Goal: Information Seeking & Learning: Learn about a topic

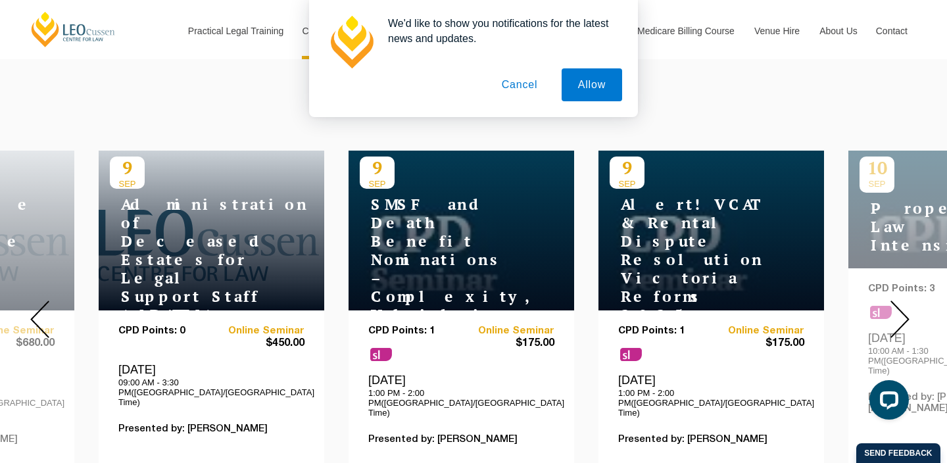
scroll to position [453, 0]
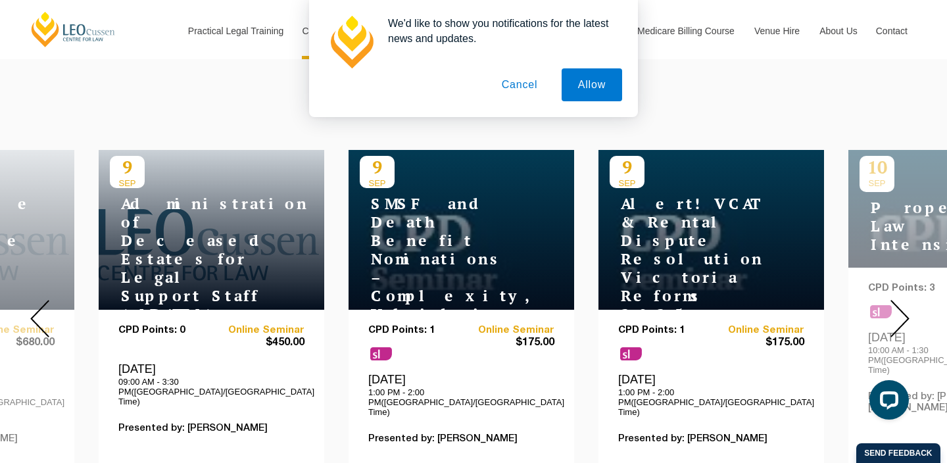
click at [530, 89] on button "Cancel" at bounding box center [519, 84] width 69 height 33
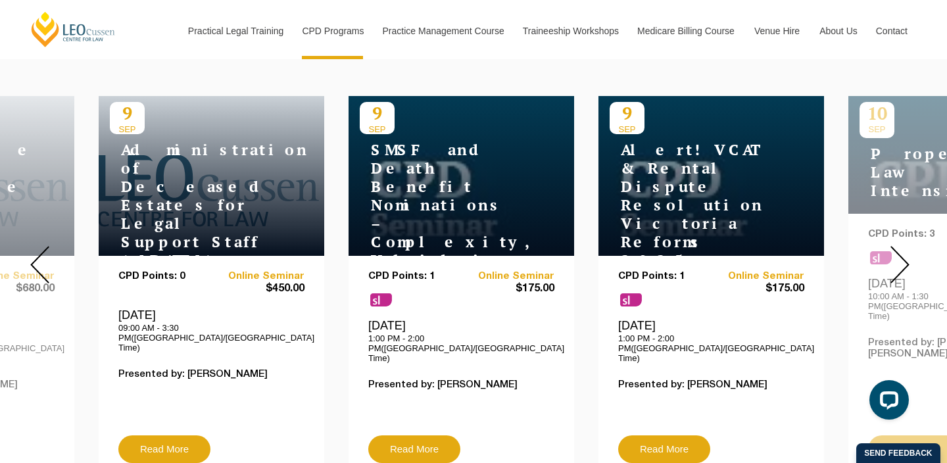
scroll to position [506, 0]
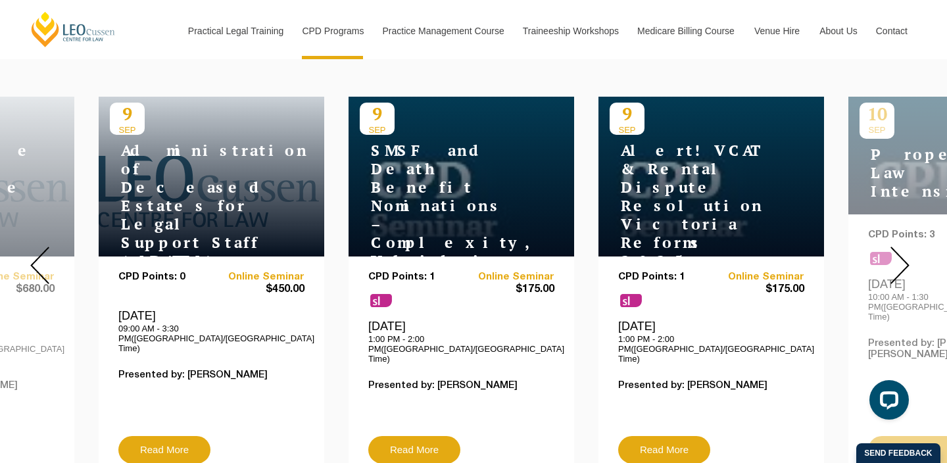
click at [893, 253] on img at bounding box center [900, 265] width 19 height 37
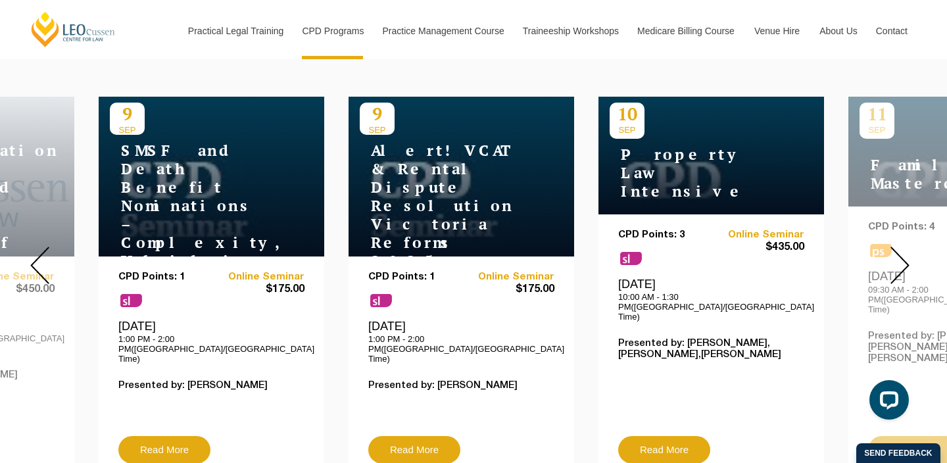
click at [893, 255] on img at bounding box center [900, 265] width 19 height 37
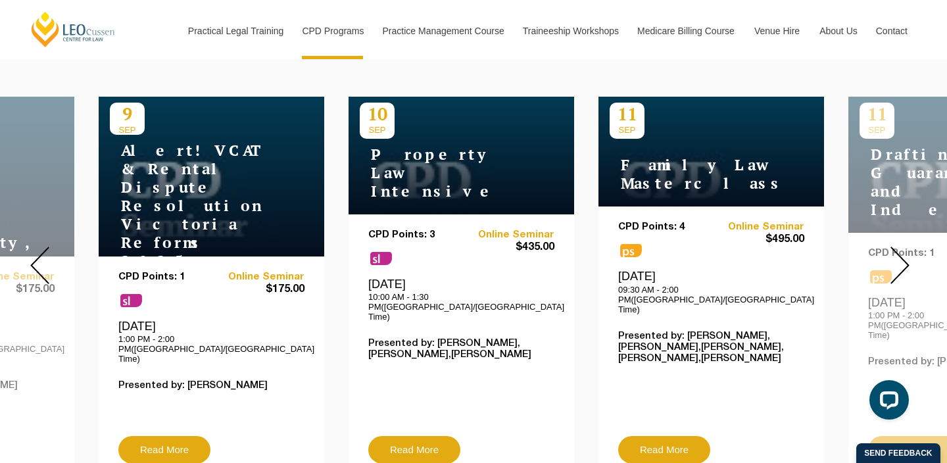
click at [893, 255] on img at bounding box center [900, 265] width 19 height 37
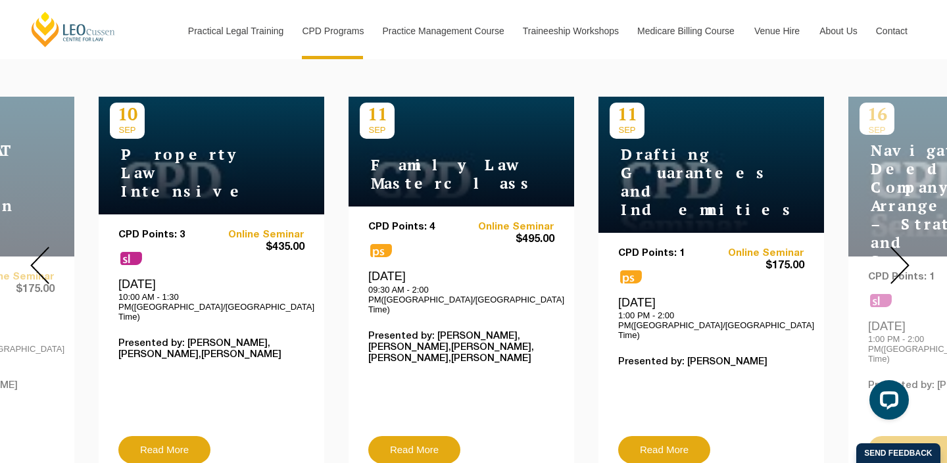
click at [893, 255] on img at bounding box center [900, 265] width 19 height 37
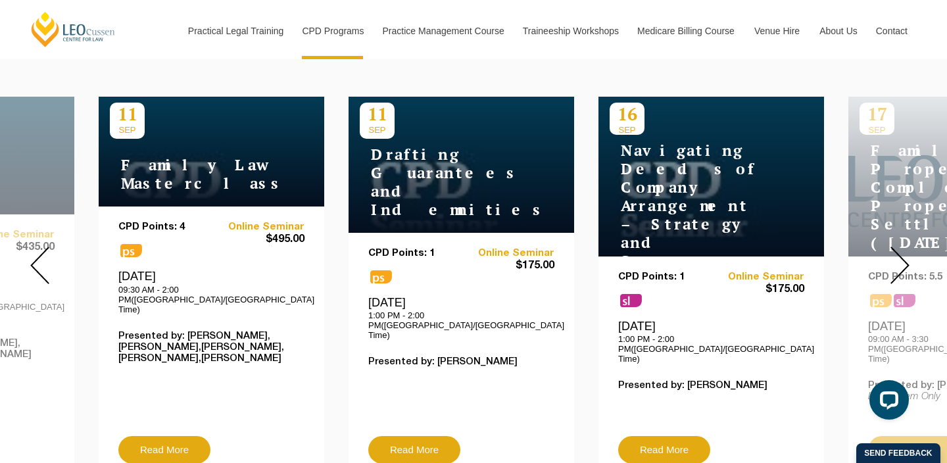
click at [893, 255] on img at bounding box center [900, 265] width 19 height 37
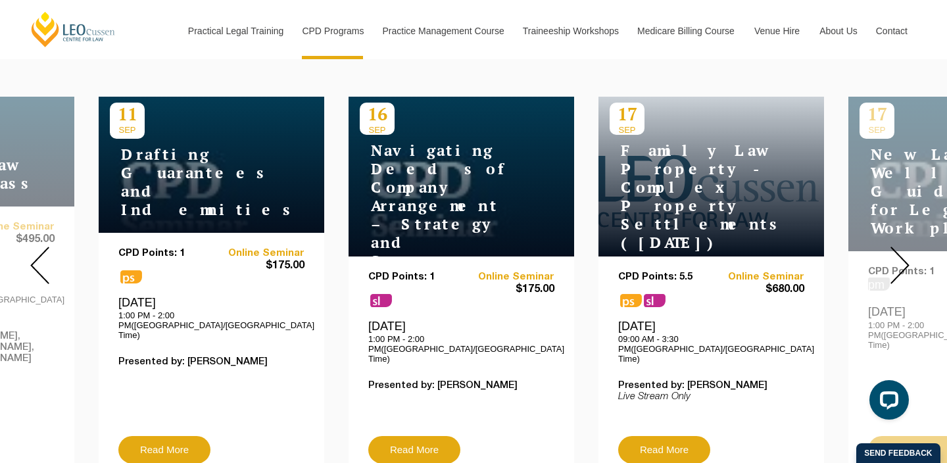
click at [893, 255] on img at bounding box center [900, 265] width 19 height 37
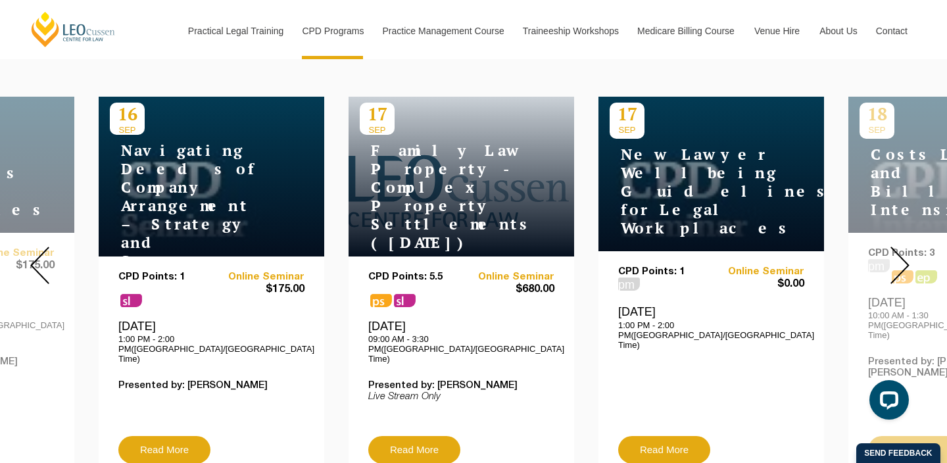
click at [893, 255] on img at bounding box center [900, 265] width 19 height 37
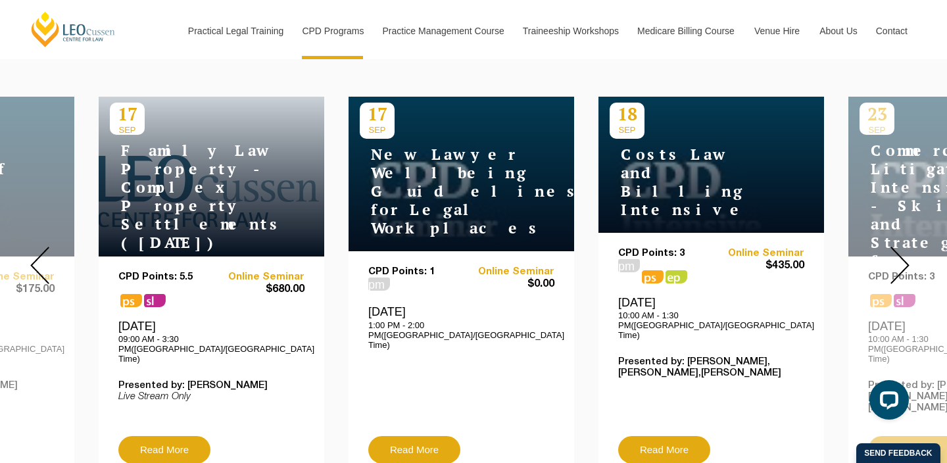
click at [893, 256] on img at bounding box center [900, 265] width 19 height 37
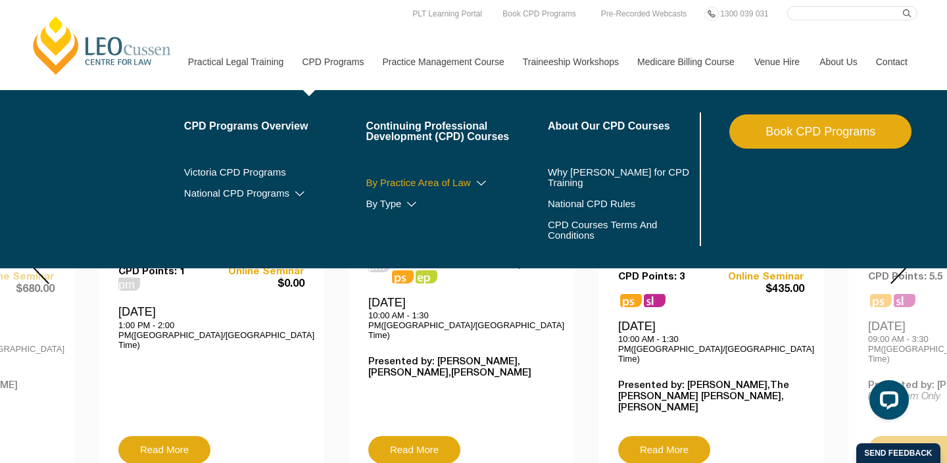
click at [457, 178] on link "By Practice Area of Law" at bounding box center [457, 183] width 182 height 11
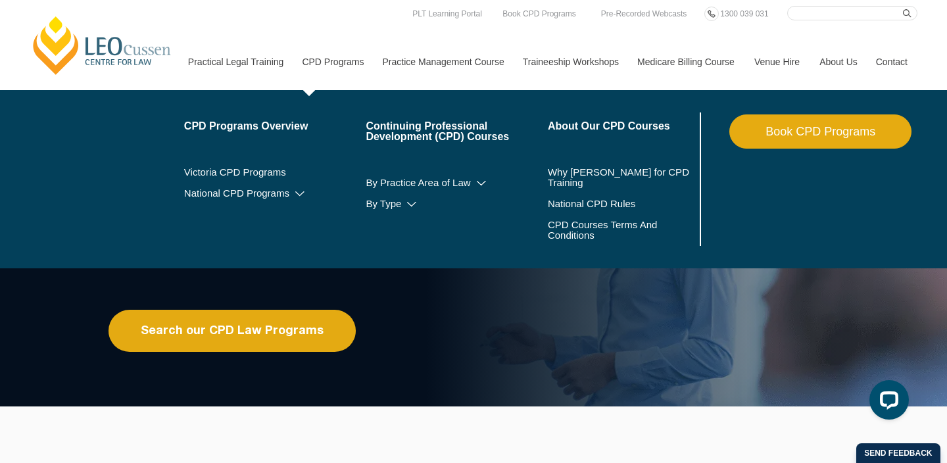
click at [411, 174] on li "By Practice Area of Law Criminal Wills, Trusts & Succession Planning Tax Litiga…" at bounding box center [457, 182] width 182 height 21
click at [432, 189] on li "By Practice Area of Law Criminal Wills, Trusts & Succession Planning Tax Litiga…" at bounding box center [457, 182] width 182 height 21
click at [475, 185] on icon at bounding box center [481, 183] width 13 height 9
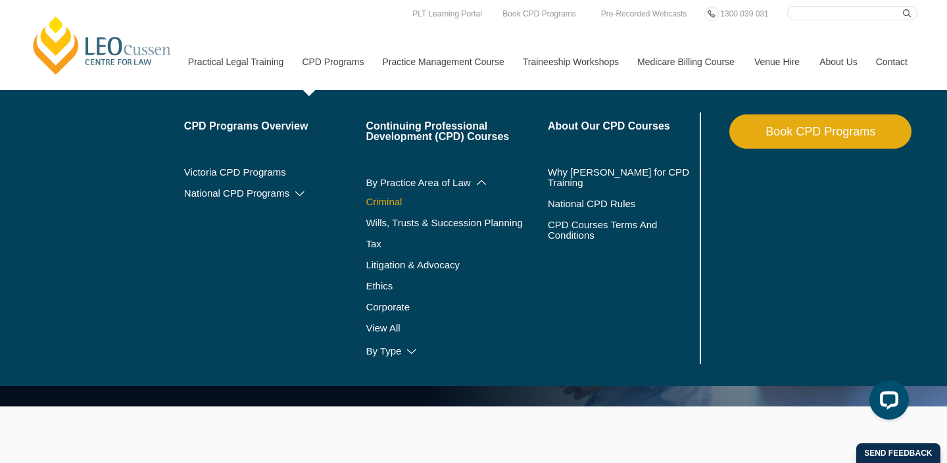
click at [379, 203] on link "Criminal" at bounding box center [457, 202] width 182 height 11
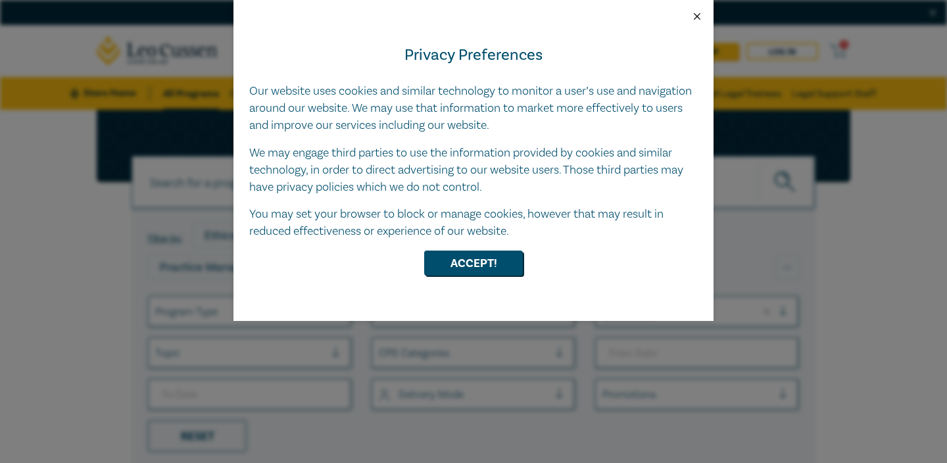
click at [693, 14] on button "Close" at bounding box center [697, 17] width 12 height 12
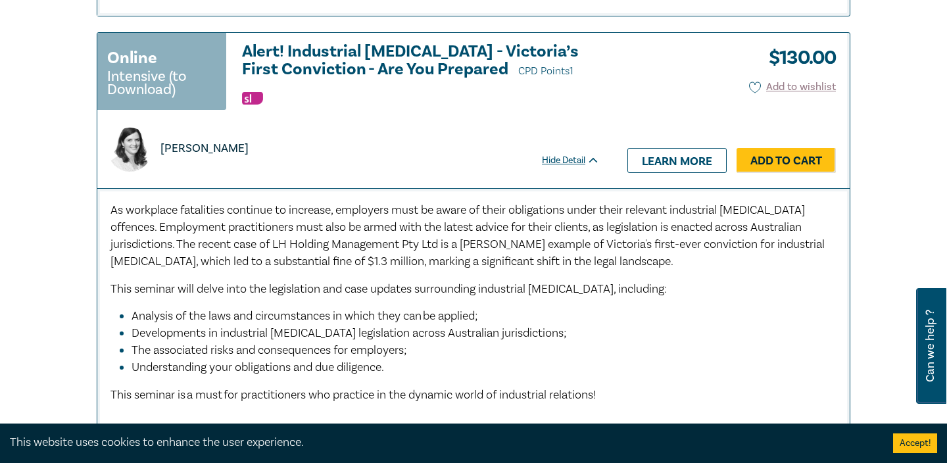
scroll to position [4322, 0]
